Goal: Task Accomplishment & Management: Manage account settings

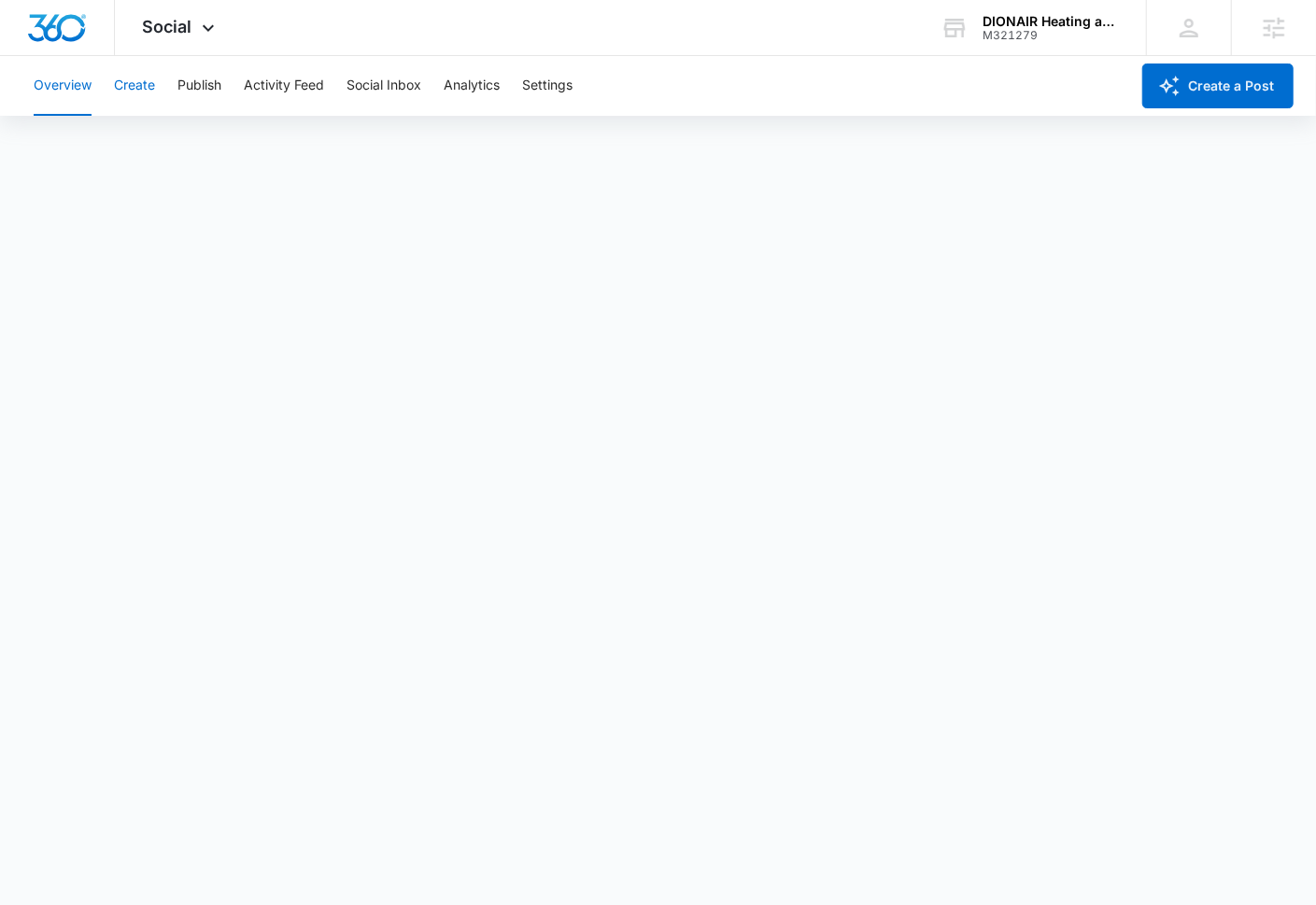
click at [150, 90] on button "Create" at bounding box center [134, 86] width 42 height 59
click at [177, 166] on button "Approvals" at bounding box center [182, 142] width 62 height 52
click at [72, 142] on button "Content Library" at bounding box center [81, 142] width 95 height 52
click at [153, 146] on button "Approvals" at bounding box center [182, 142] width 62 height 52
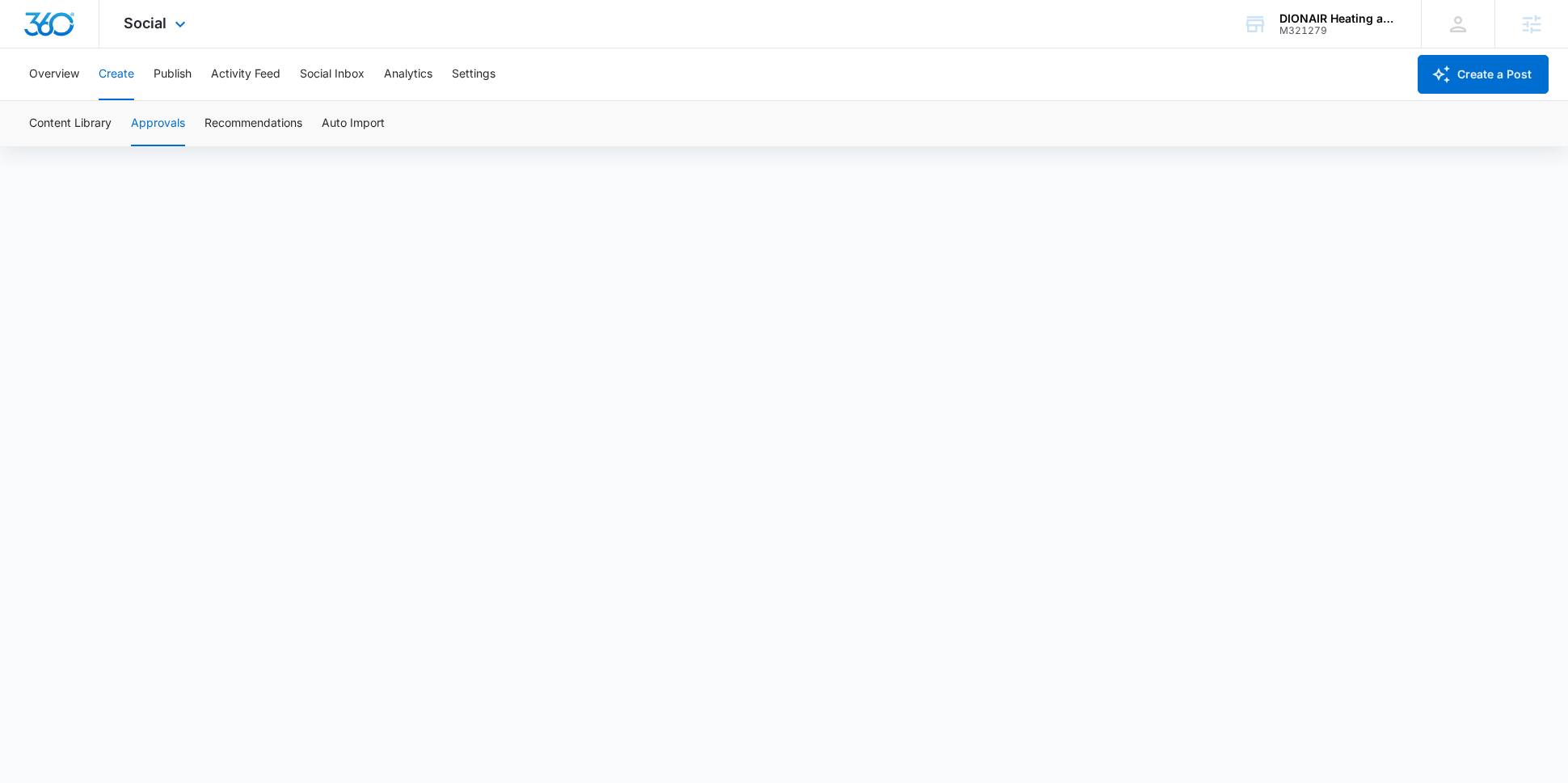
click at [205, 23] on div "Social Apps Reputation Websites Forms CRM Email Social POS Content Ads Intellig…" at bounding box center [157, 24] width 115 height 48
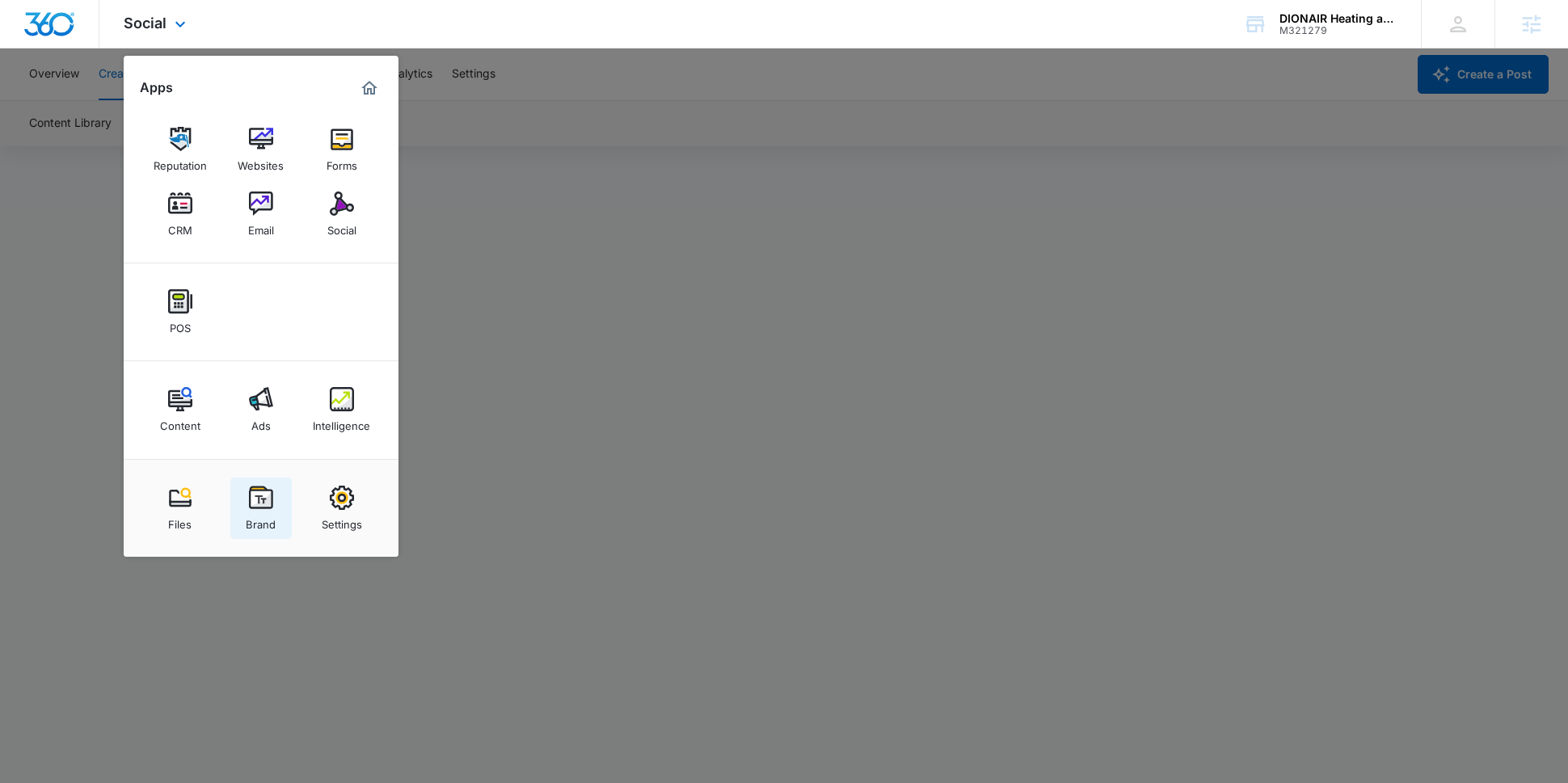
click at [242, 536] on link "Brand" at bounding box center [261, 508] width 62 height 62
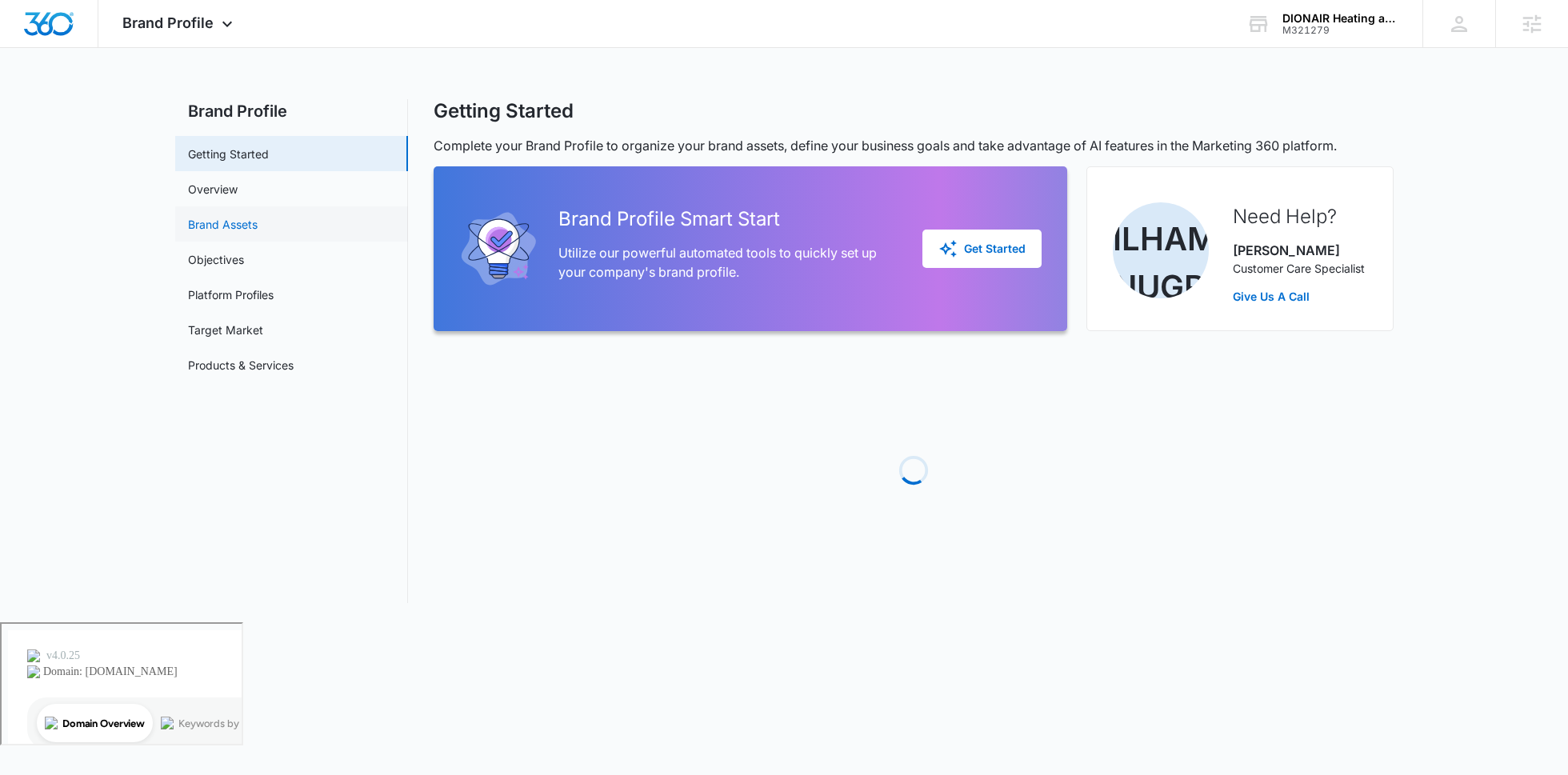
click at [258, 220] on link "Brand Assets" at bounding box center [223, 224] width 69 height 17
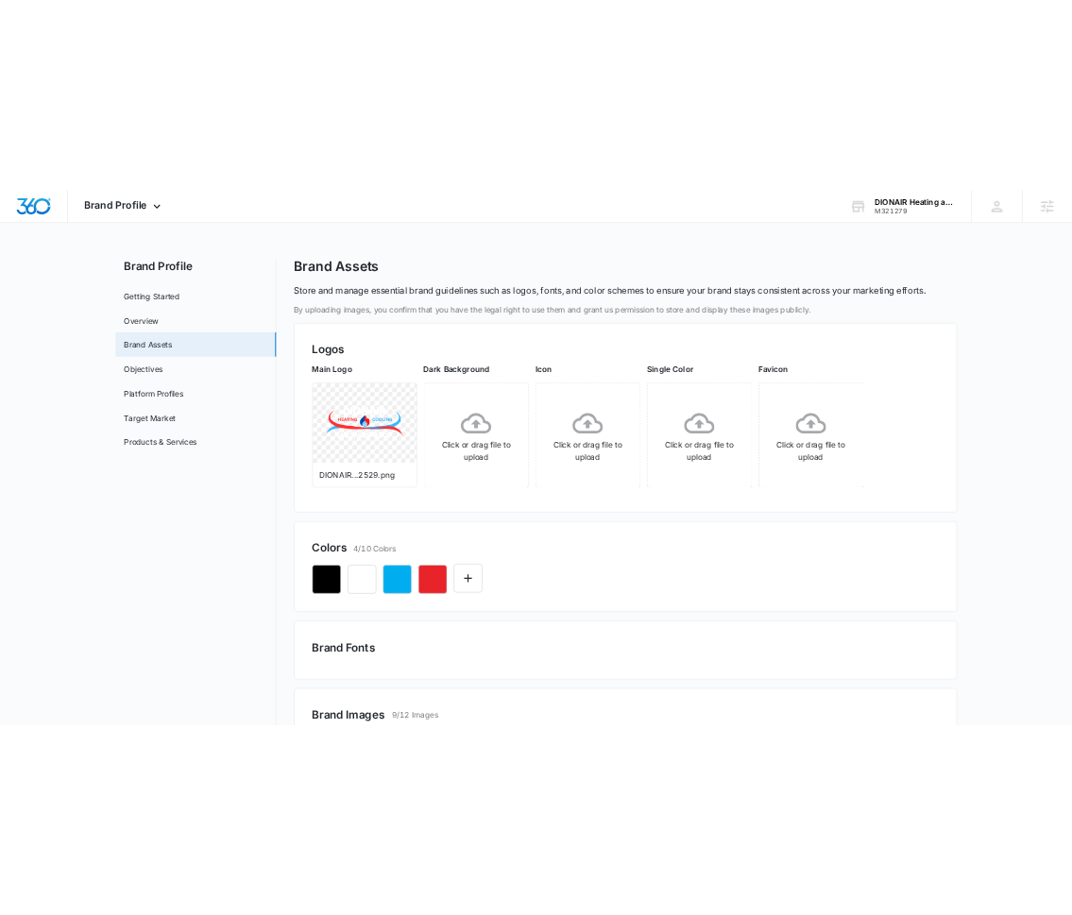
scroll to position [5, 0]
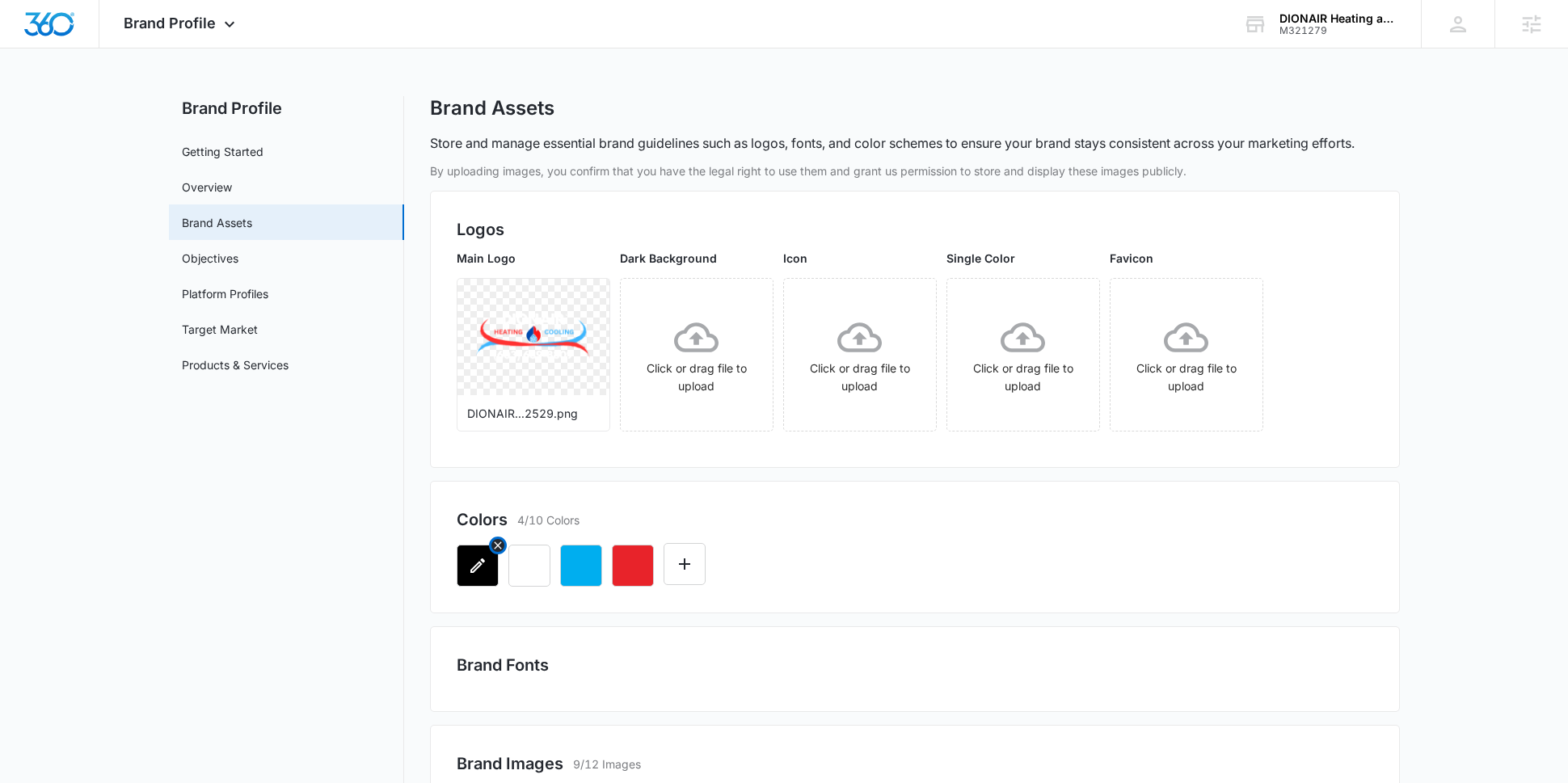
click at [481, 568] on icon "button" at bounding box center [478, 566] width 20 height 20
